Goal: Task Accomplishment & Management: Manage account settings

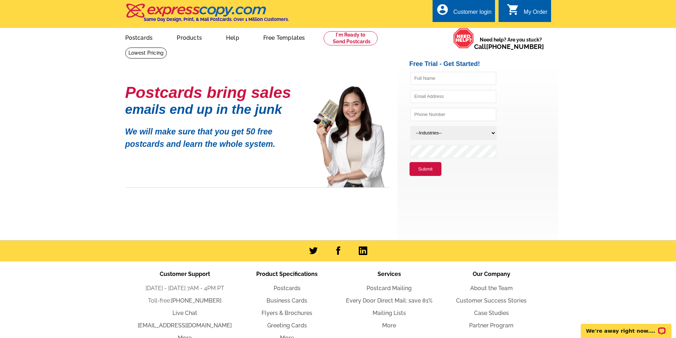
click at [459, 11] on div "Customer login" at bounding box center [472, 14] width 38 height 10
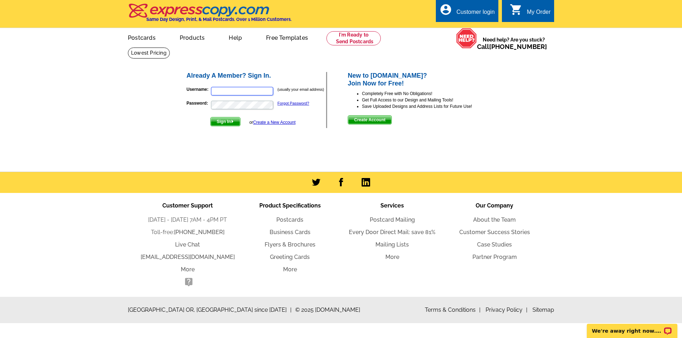
click at [251, 92] on input "Username:" at bounding box center [242, 91] width 62 height 9
click at [225, 92] on input "Username:" at bounding box center [242, 91] width 62 height 9
type input "[EMAIL_ADDRESS][DOMAIN_NAME]"
click at [230, 124] on span "Sign In" at bounding box center [224, 121] width 29 height 9
